Goal: Find specific page/section: Find specific page/section

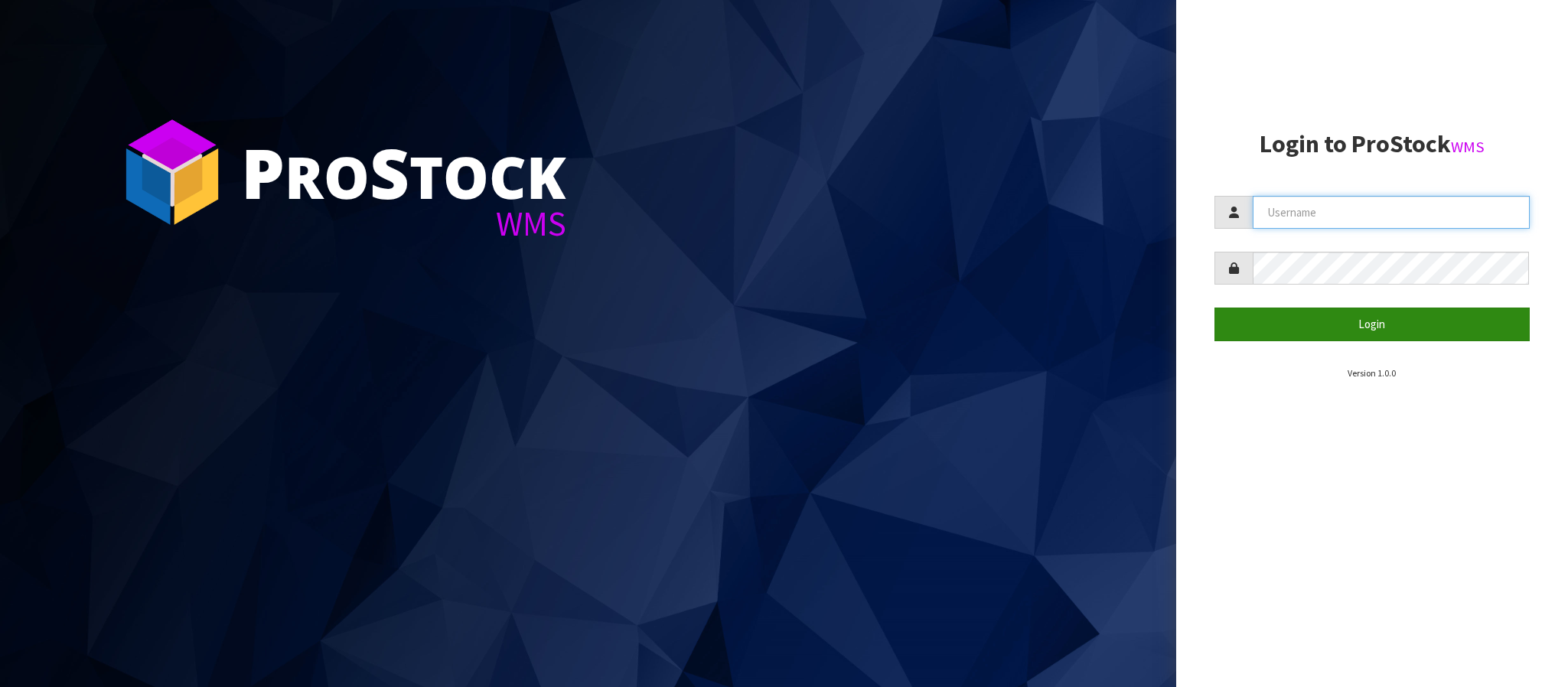
type input "THECLUTCHHUB"
click at [1380, 329] on button "Login" at bounding box center [1372, 324] width 315 height 33
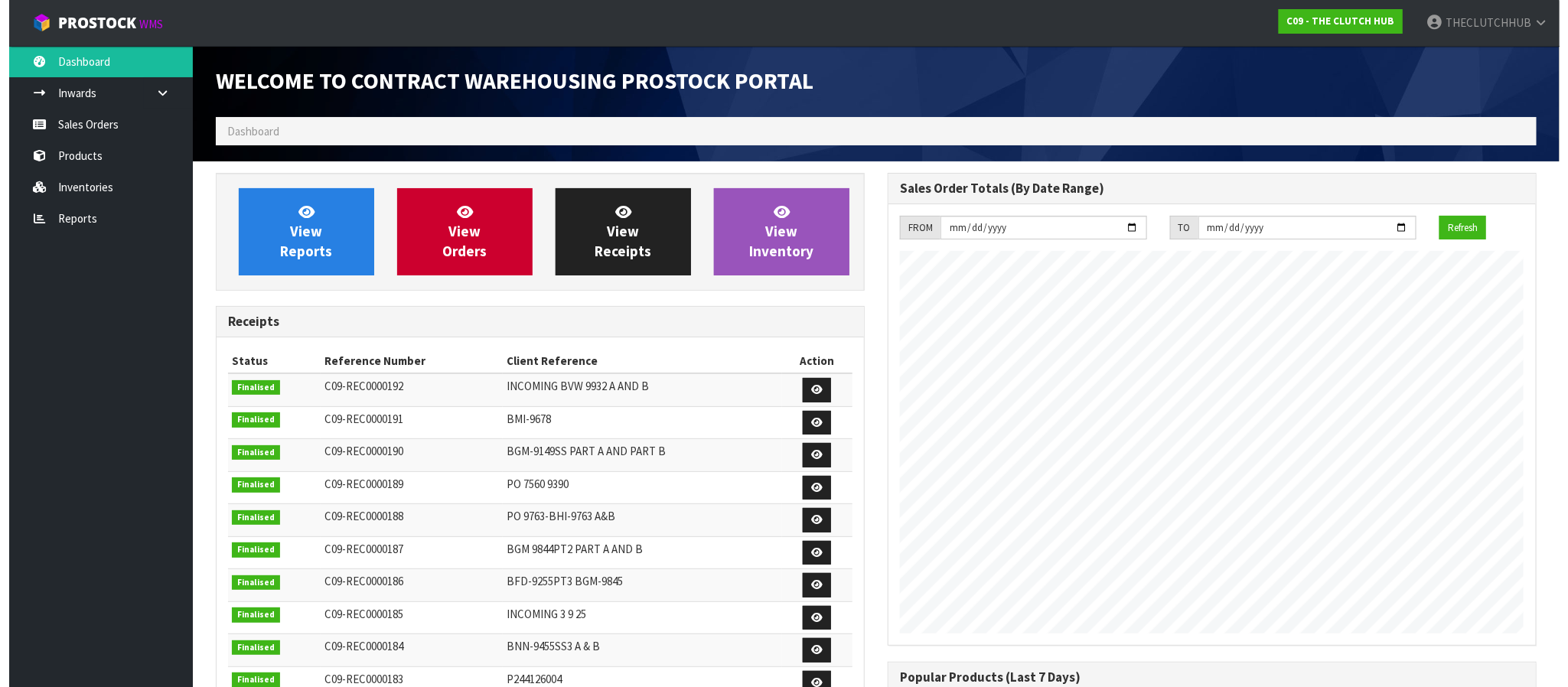
scroll to position [679, 671]
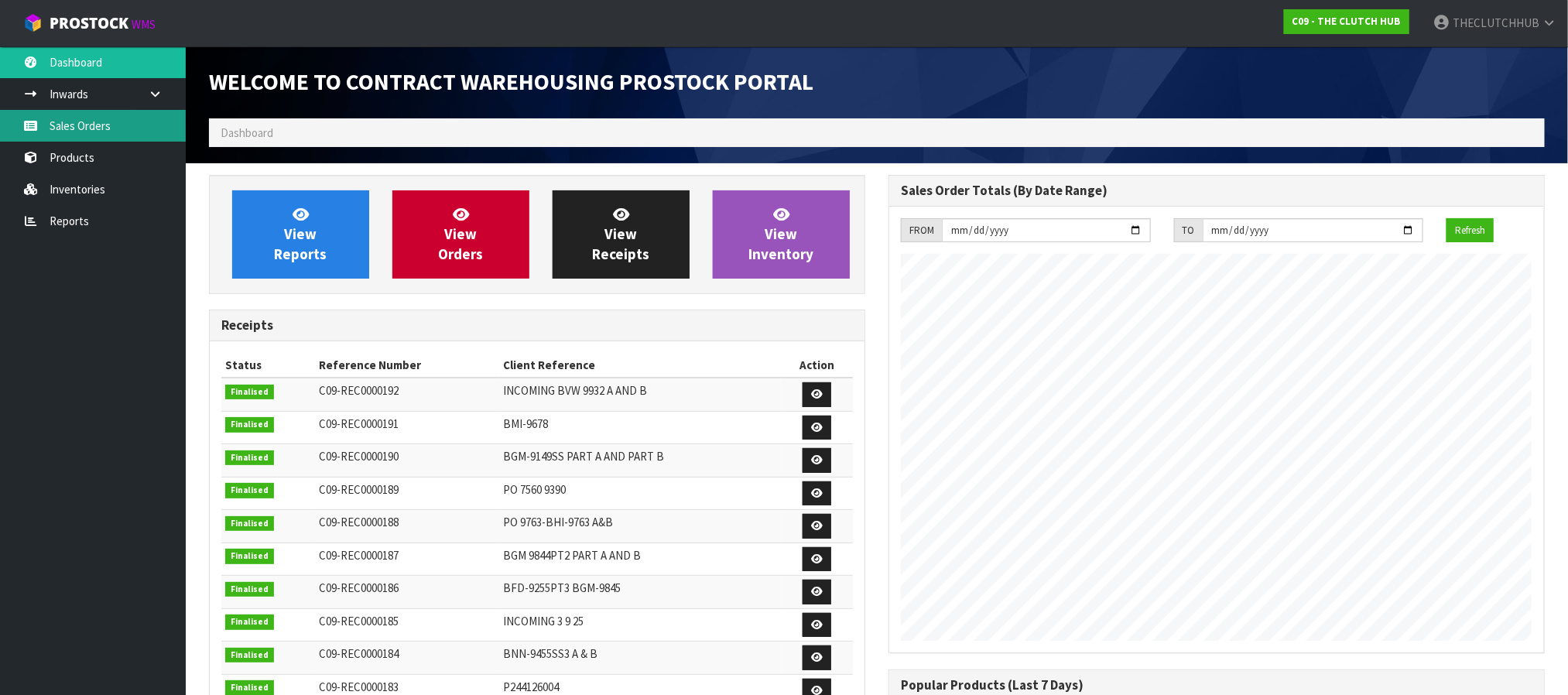
click at [66, 128] on link "Sales Orders" at bounding box center [93, 126] width 186 height 31
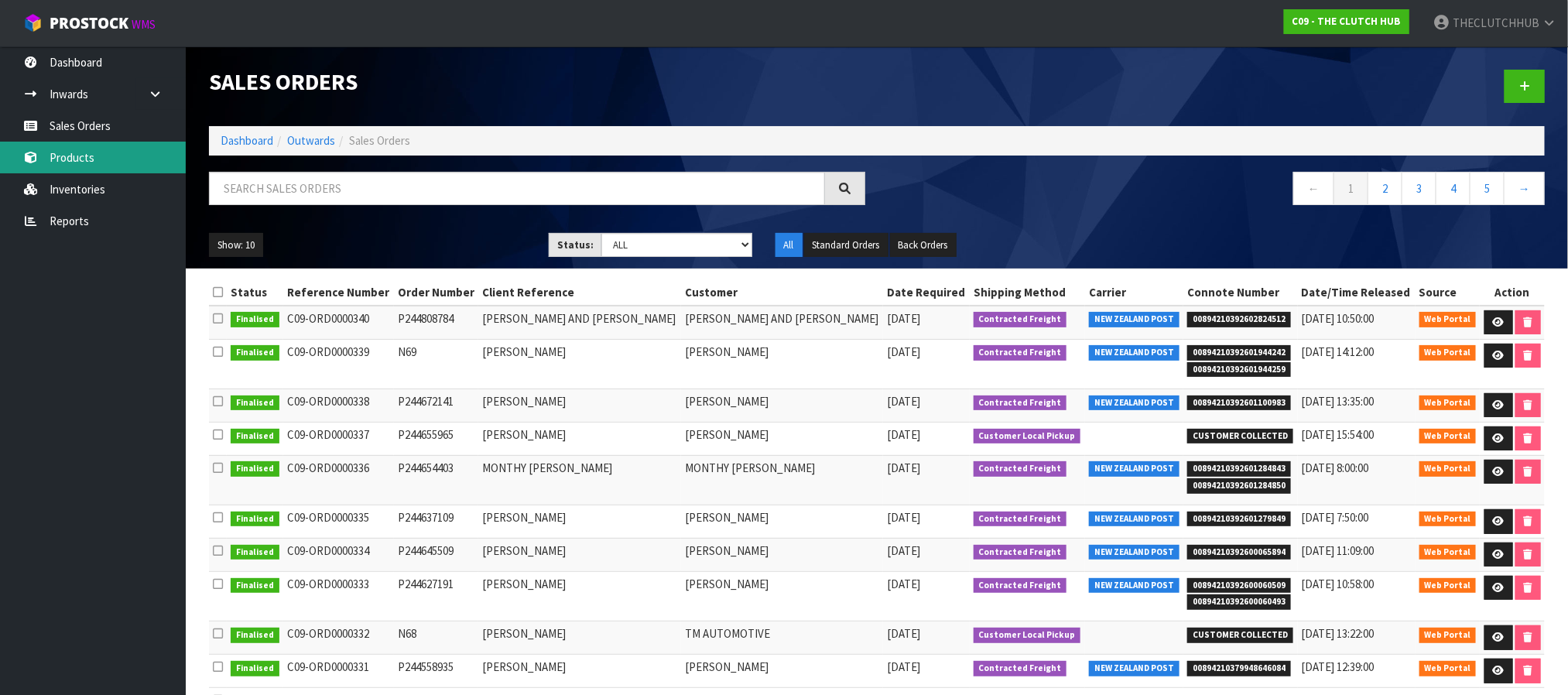
click at [96, 161] on link "Products" at bounding box center [93, 157] width 186 height 31
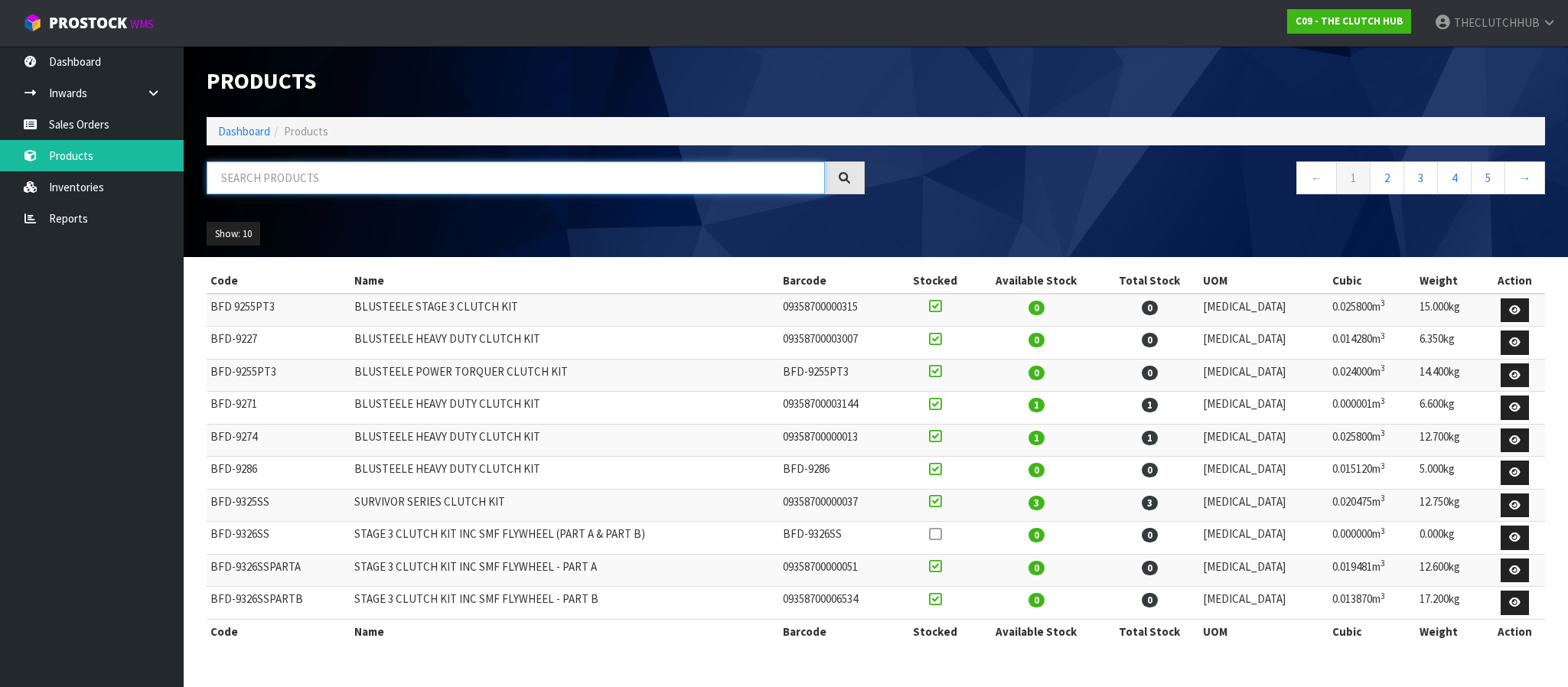
click at [306, 167] on input "text" at bounding box center [516, 178] width 619 height 33
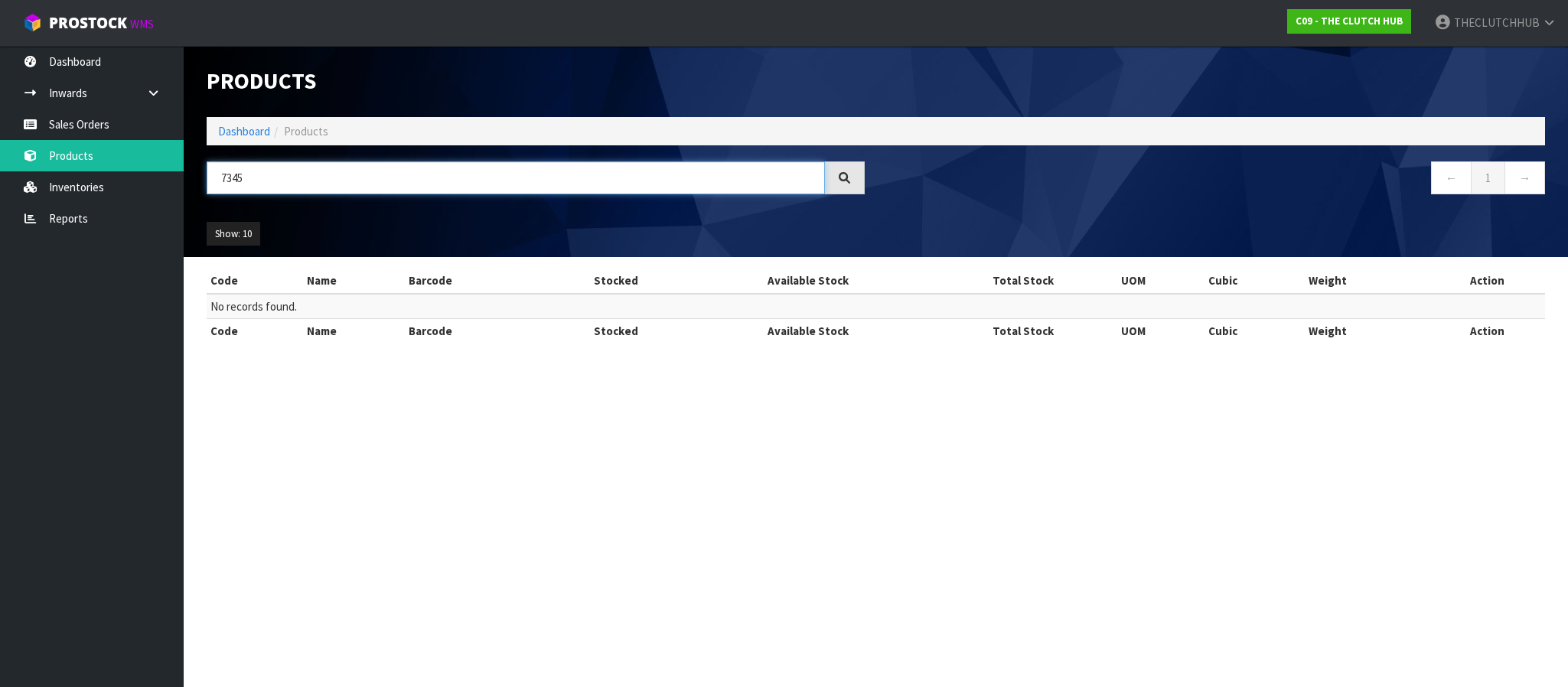
drag, startPoint x: 285, startPoint y: 186, endPoint x: 203, endPoint y: 182, distance: 82.1
click at [203, 182] on div "7345" at bounding box center [535, 184] width 681 height 44
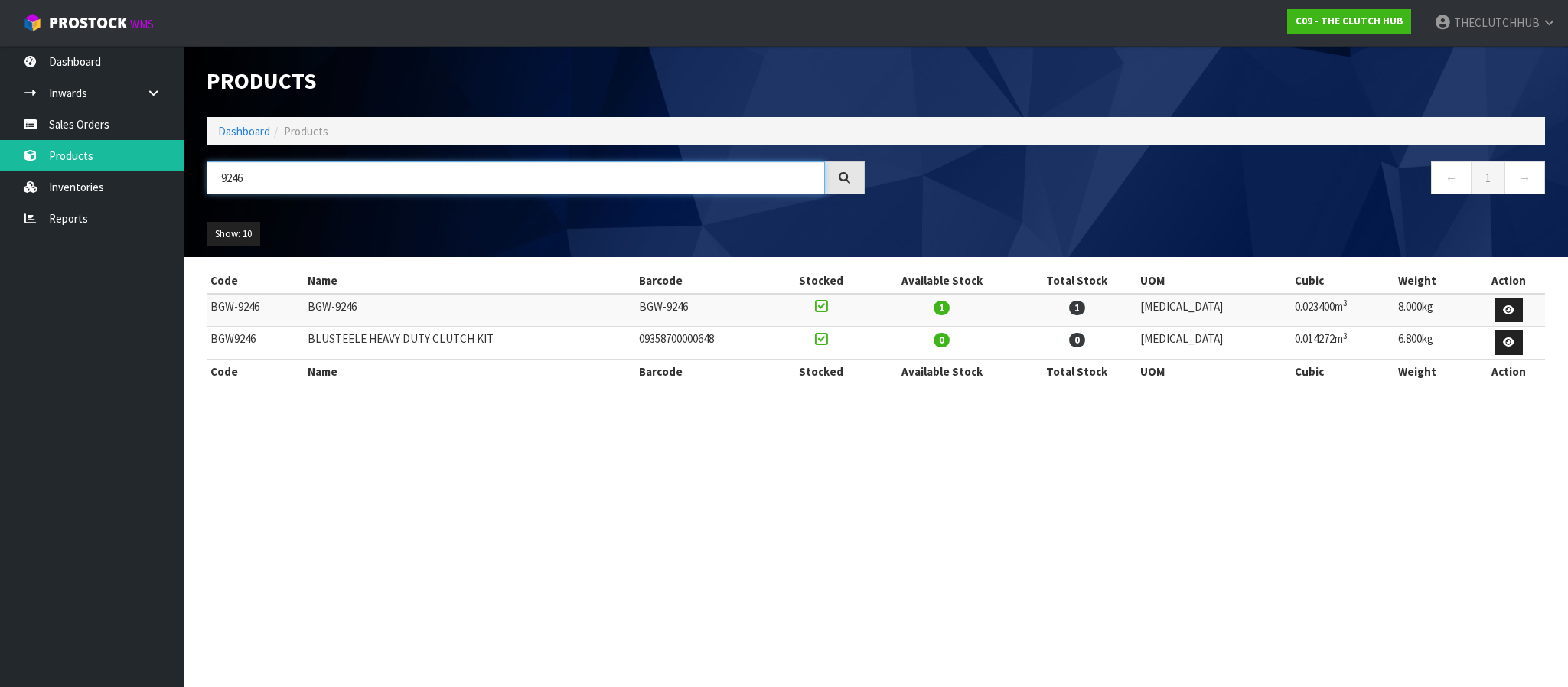
drag, startPoint x: 308, startPoint y: 162, endPoint x: 186, endPoint y: 170, distance: 122.3
click at [186, 170] on header "Products Import Products Drop file here to import csv template Dashboard Produc…" at bounding box center [875, 151] width 1384 height 211
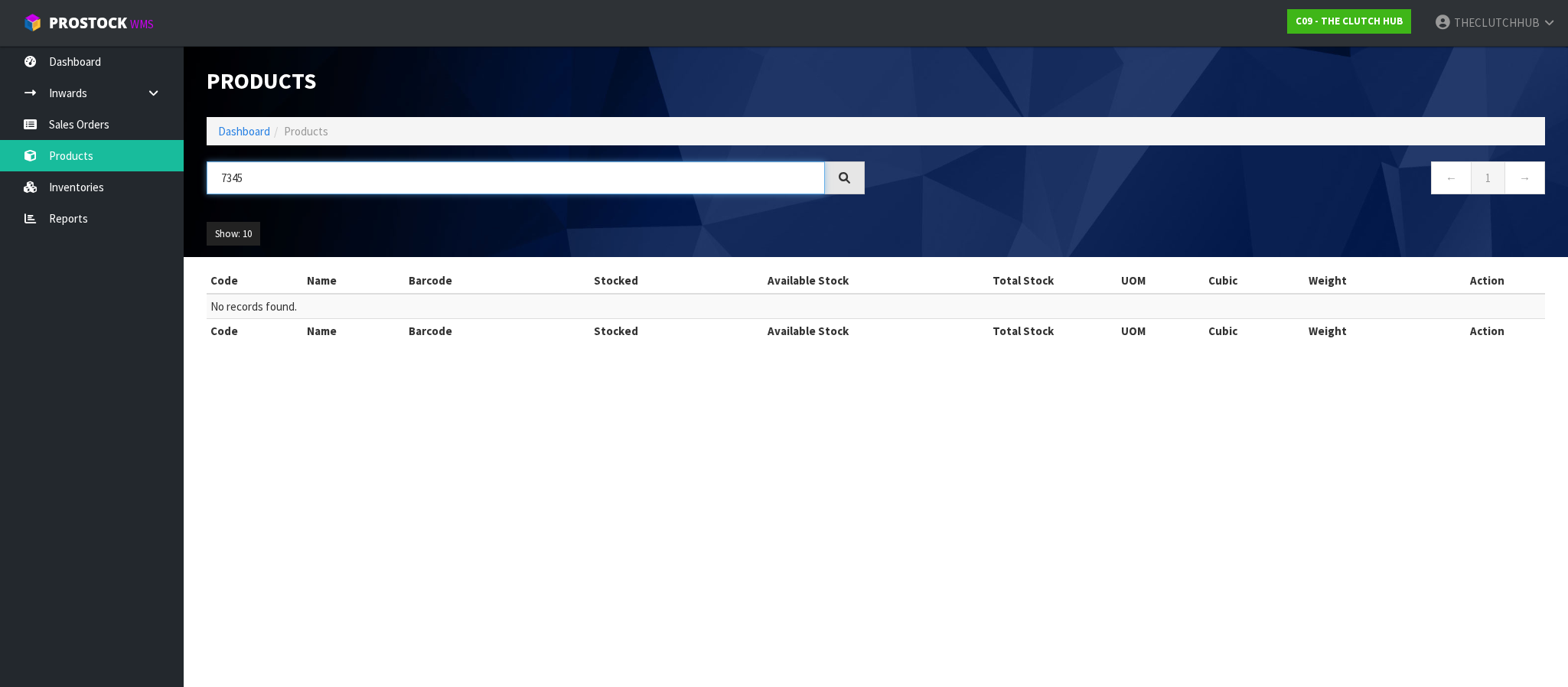
type input "7345"
